Goal: Find specific fact: Find specific fact

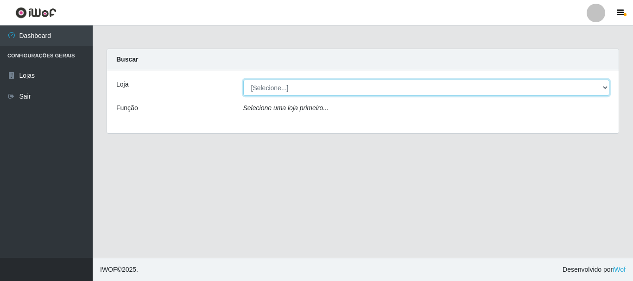
click at [329, 95] on select "[Selecione...] [GEOGRAPHIC_DATA] [GEOGRAPHIC_DATA]" at bounding box center [426, 88] width 367 height 16
select select "64"
click at [243, 80] on select "[Selecione...] [GEOGRAPHIC_DATA] [GEOGRAPHIC_DATA]" at bounding box center [426, 88] width 367 height 16
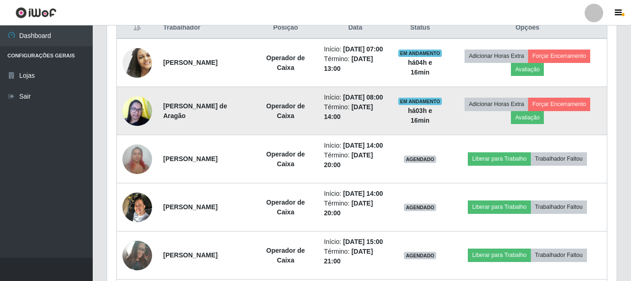
scroll to position [324, 0]
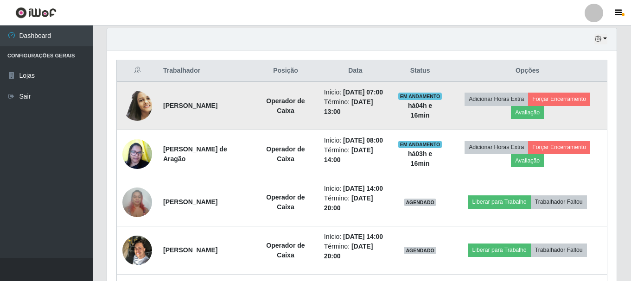
drag, startPoint x: 164, startPoint y: 109, endPoint x: 241, endPoint y: 108, distance: 76.9
click at [241, 108] on td "[PERSON_NAME]" at bounding box center [205, 106] width 95 height 49
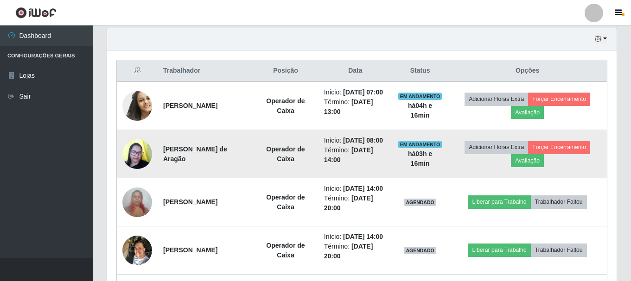
drag, startPoint x: 162, startPoint y: 163, endPoint x: 235, endPoint y: 183, distance: 76.3
click at [235, 178] on td "[PERSON_NAME] de Aragão" at bounding box center [205, 154] width 95 height 48
copy strong "[PERSON_NAME] de Aragão"
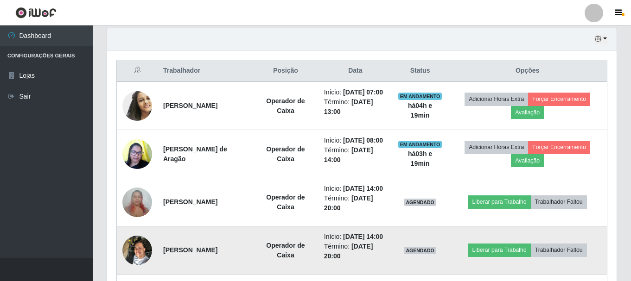
scroll to position [463, 0]
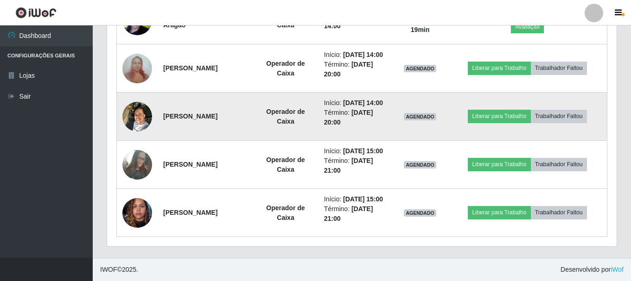
click at [236, 124] on td "[PERSON_NAME]" at bounding box center [205, 117] width 95 height 48
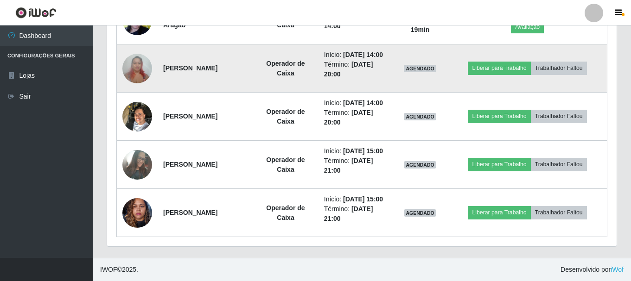
drag, startPoint x: 161, startPoint y: 83, endPoint x: 237, endPoint y: 103, distance: 78.6
click at [237, 93] on td "[PERSON_NAME]" at bounding box center [205, 68] width 95 height 48
drag, startPoint x: 245, startPoint y: 137, endPoint x: 214, endPoint y: 87, distance: 59.3
click at [214, 72] on strong "[PERSON_NAME]" at bounding box center [190, 67] width 54 height 7
drag, startPoint x: 162, startPoint y: 79, endPoint x: 247, endPoint y: 100, distance: 87.3
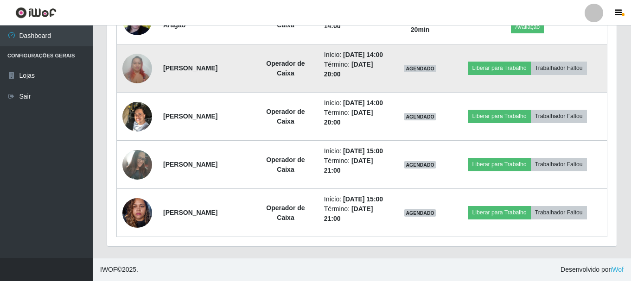
click at [247, 93] on td "[PERSON_NAME]" at bounding box center [205, 68] width 95 height 48
copy strong "[PERSON_NAME]"
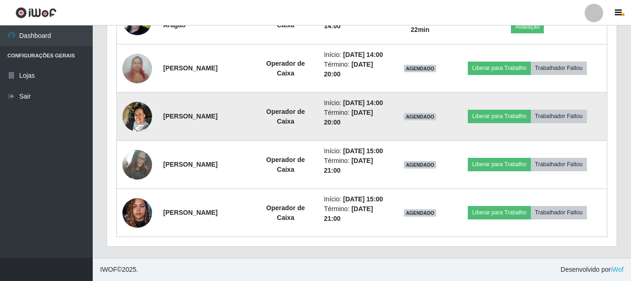
drag, startPoint x: 161, startPoint y: 148, endPoint x: 233, endPoint y: 144, distance: 71.9
click at [233, 141] on td "[PERSON_NAME]" at bounding box center [205, 117] width 95 height 48
copy strong "[PERSON_NAME]"
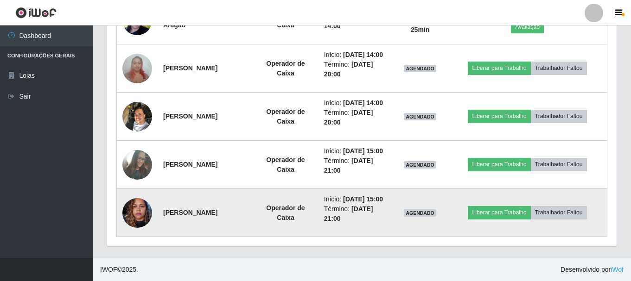
scroll to position [517, 0]
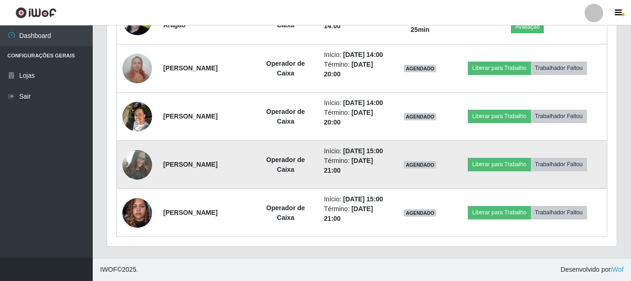
drag, startPoint x: 163, startPoint y: 144, endPoint x: 251, endPoint y: 165, distance: 90.5
click at [251, 165] on td "[PERSON_NAME]" at bounding box center [205, 165] width 95 height 48
copy strong "[PERSON_NAME]"
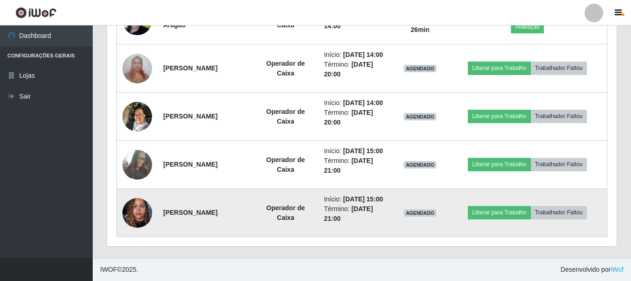
drag, startPoint x: 160, startPoint y: 206, endPoint x: 228, endPoint y: 215, distance: 69.1
click at [228, 215] on td "[PERSON_NAME]" at bounding box center [205, 213] width 95 height 48
copy strong "[PERSON_NAME]"
